Goal: Information Seeking & Learning: Check status

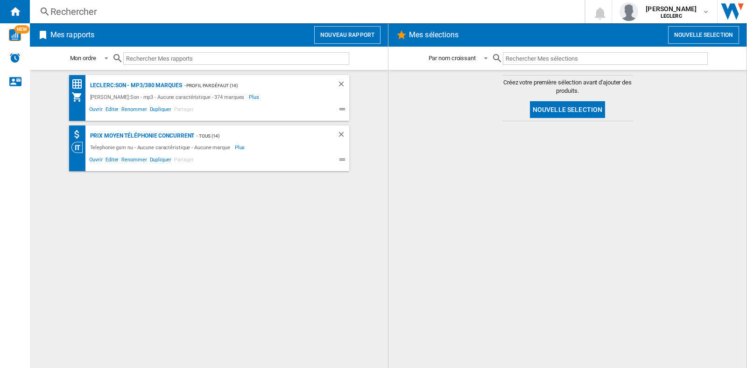
click at [123, 92] on div "[PERSON_NAME]:Son - mp3 - Aucune caractéristique - 374 marques" at bounding box center [169, 97] width 162 height 11
click at [120, 89] on div "LECLERC:Son - mp3/380 marques" at bounding box center [135, 86] width 94 height 12
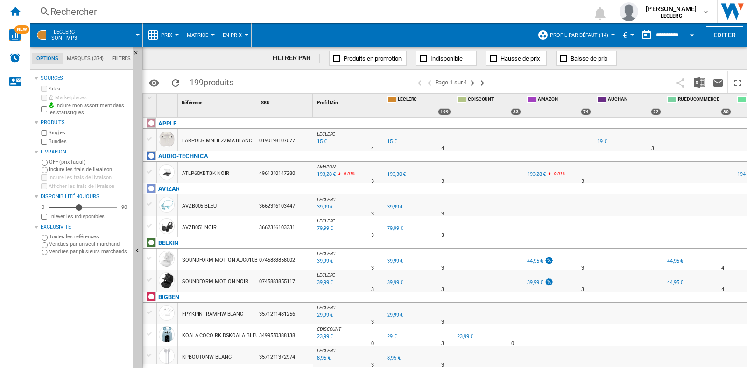
click at [219, 87] on span "produits" at bounding box center [219, 83] width 30 height 10
click at [144, 6] on div "Rechercher" at bounding box center [305, 11] width 510 height 13
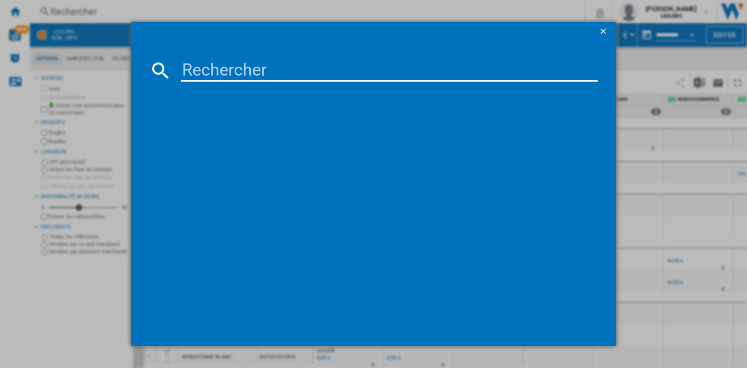
click at [208, 65] on input at bounding box center [389, 70] width 417 height 22
paste input "6925281990144"
type input "6925281990144"
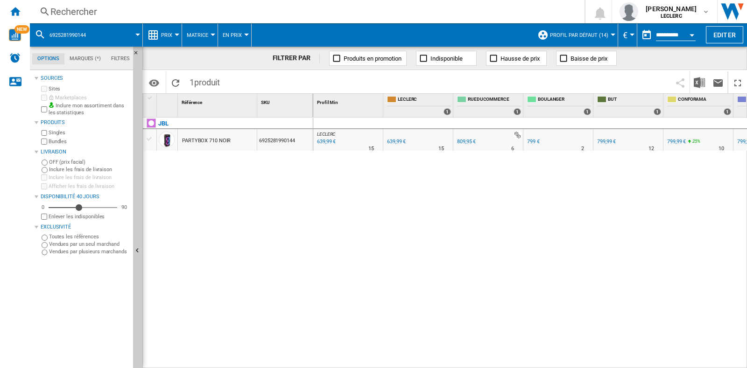
click at [176, 36] on button "Prix" at bounding box center [169, 34] width 16 height 23
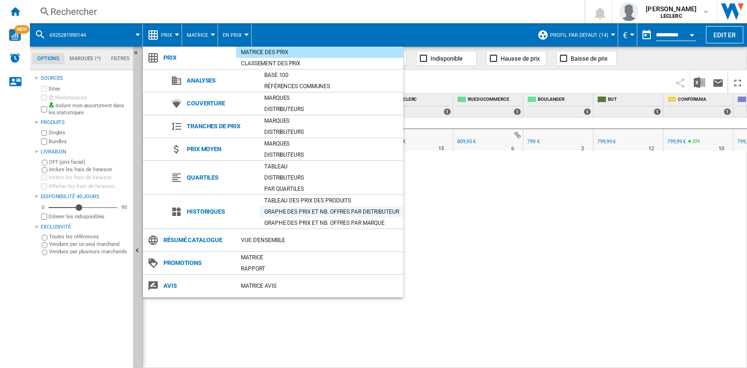
click at [311, 213] on div "Graphe des prix et nb. offres par distributeur" at bounding box center [332, 211] width 144 height 9
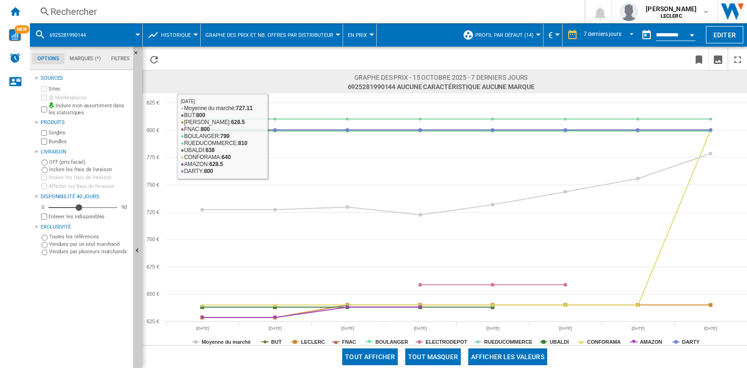
click at [226, 12] on div "Rechercher" at bounding box center [305, 11] width 510 height 13
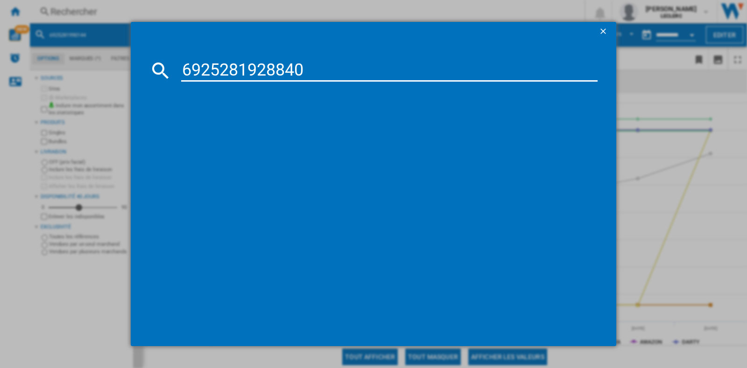
type input "6925281928840"
